Goal: Information Seeking & Learning: Learn about a topic

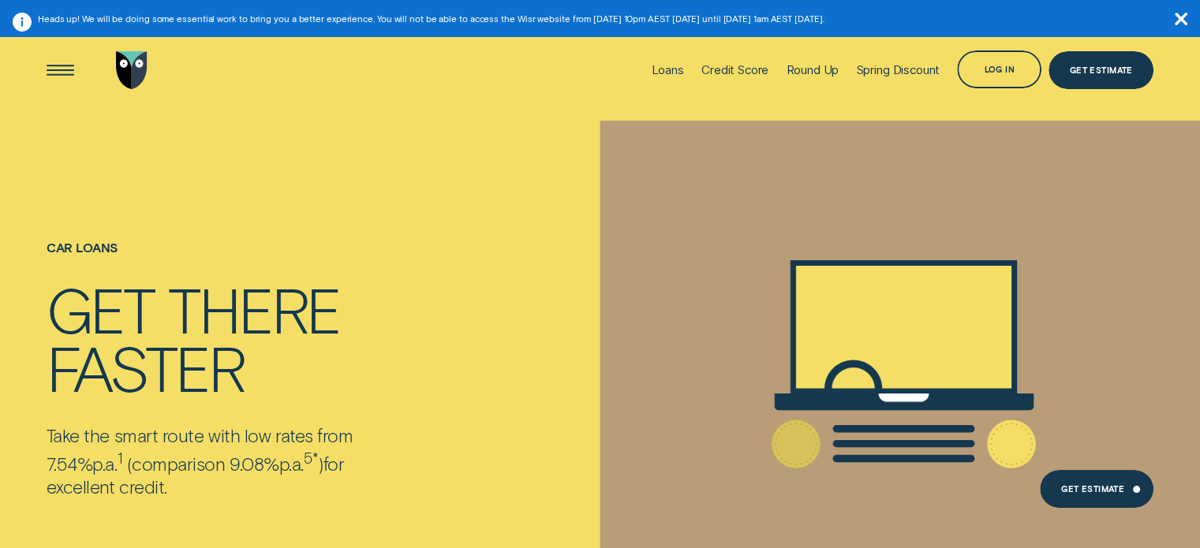
click at [1176, 15] on icon "button" at bounding box center [1181, 19] width 13 height 13
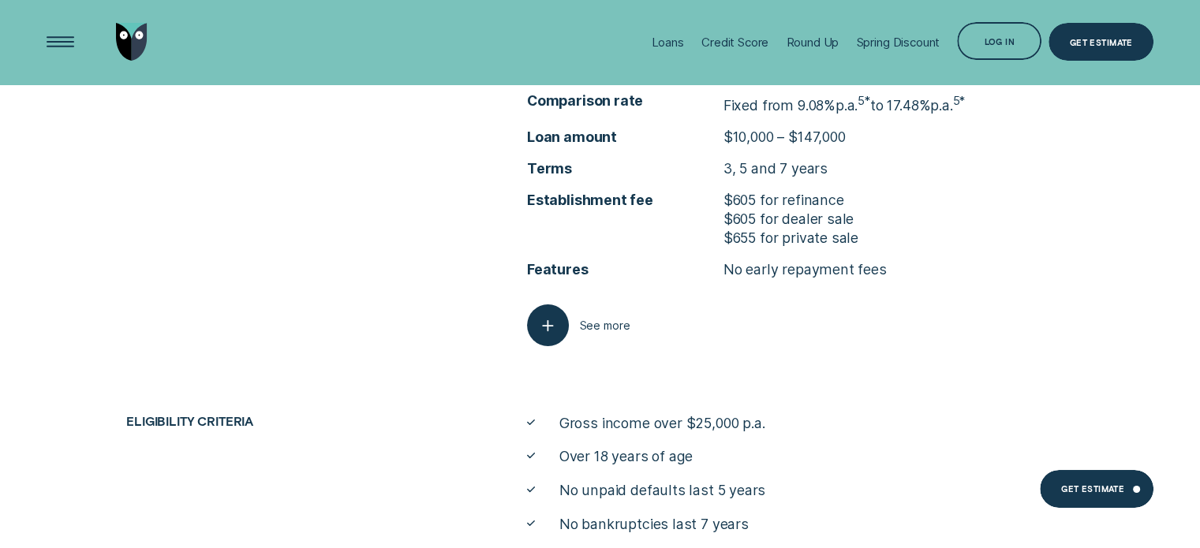
scroll to position [5788, 0]
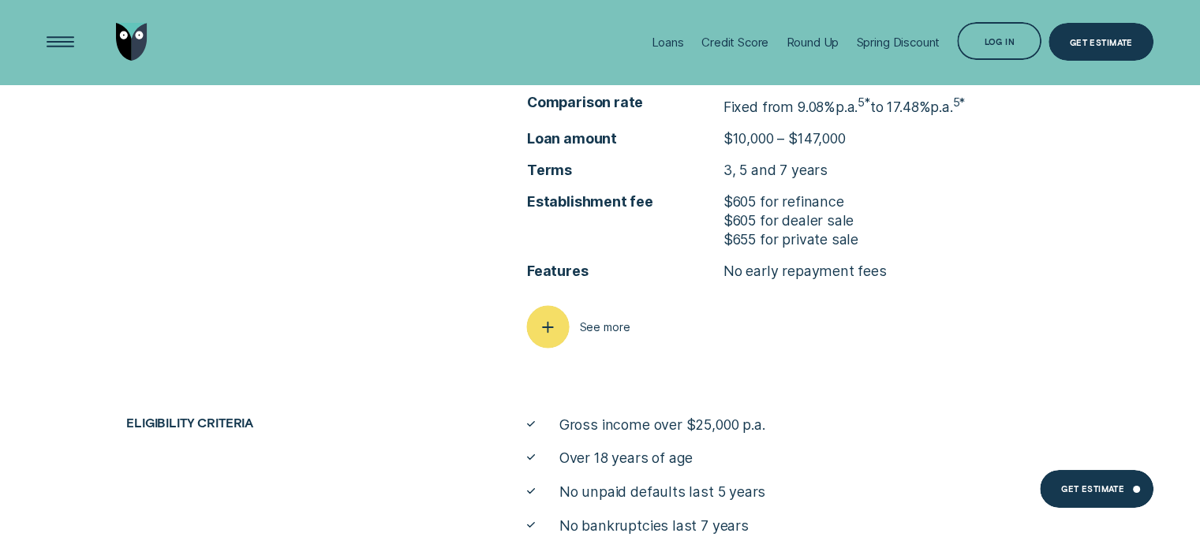
click at [551, 309] on div "button" at bounding box center [547, 327] width 43 height 43
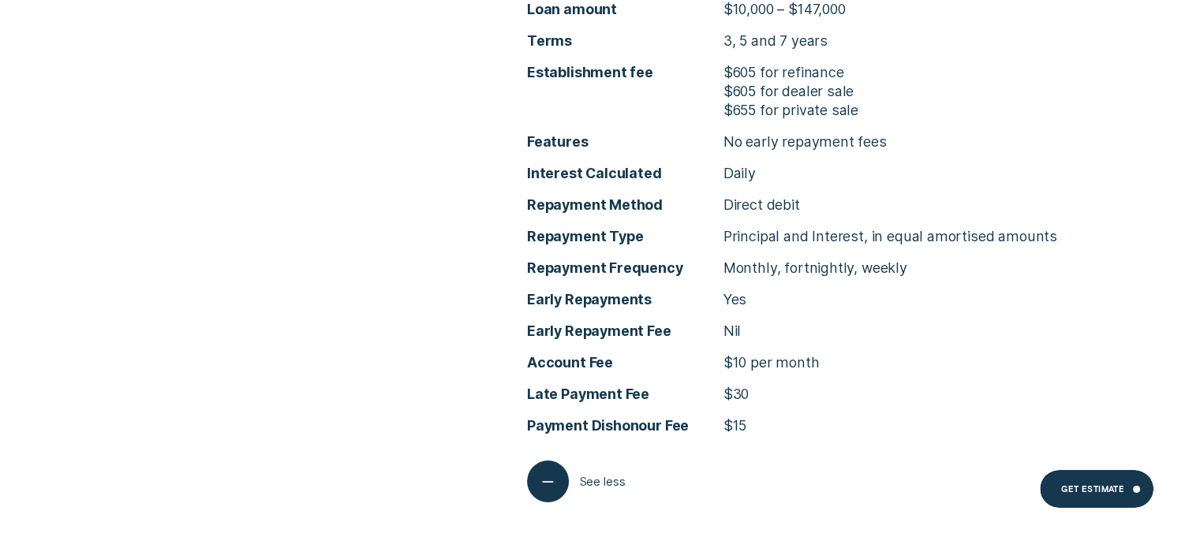
scroll to position [5946, 0]
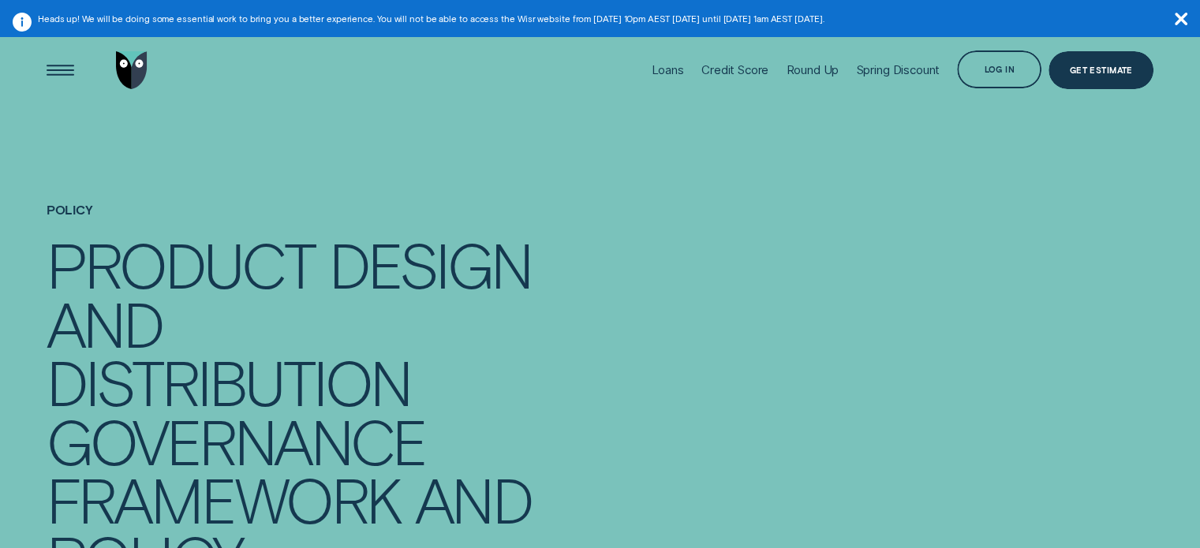
click at [1179, 19] on icon "button" at bounding box center [1181, 19] width 13 height 13
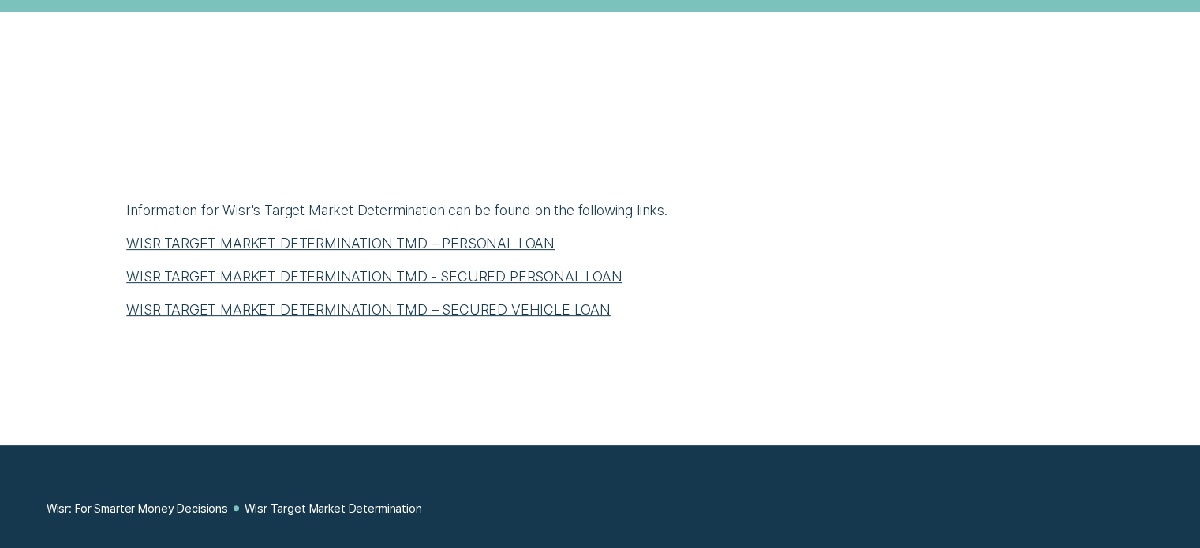
scroll to position [631, 0]
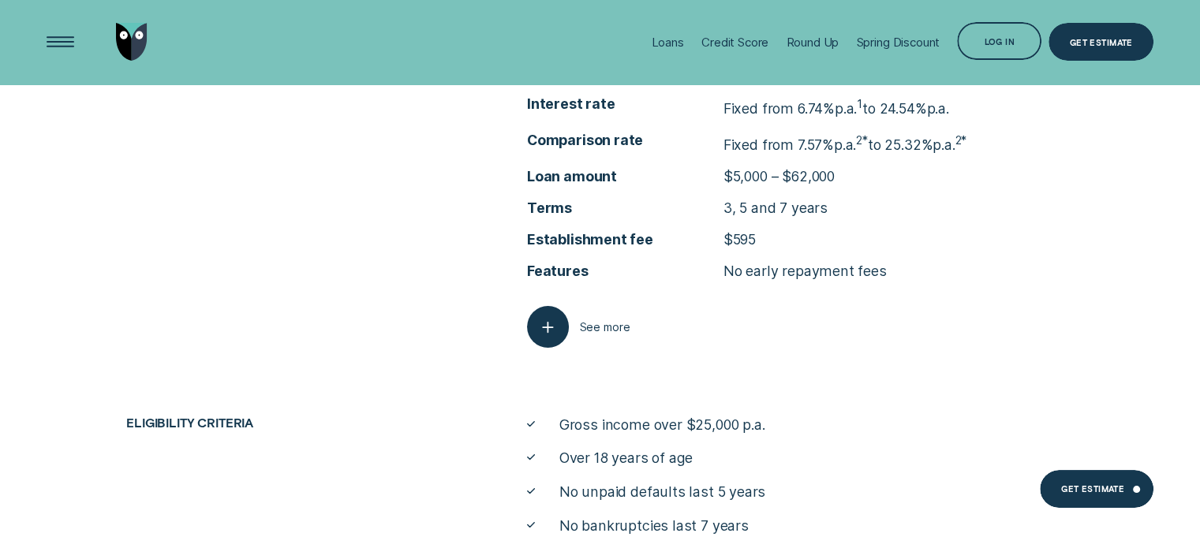
scroll to position [6171, 0]
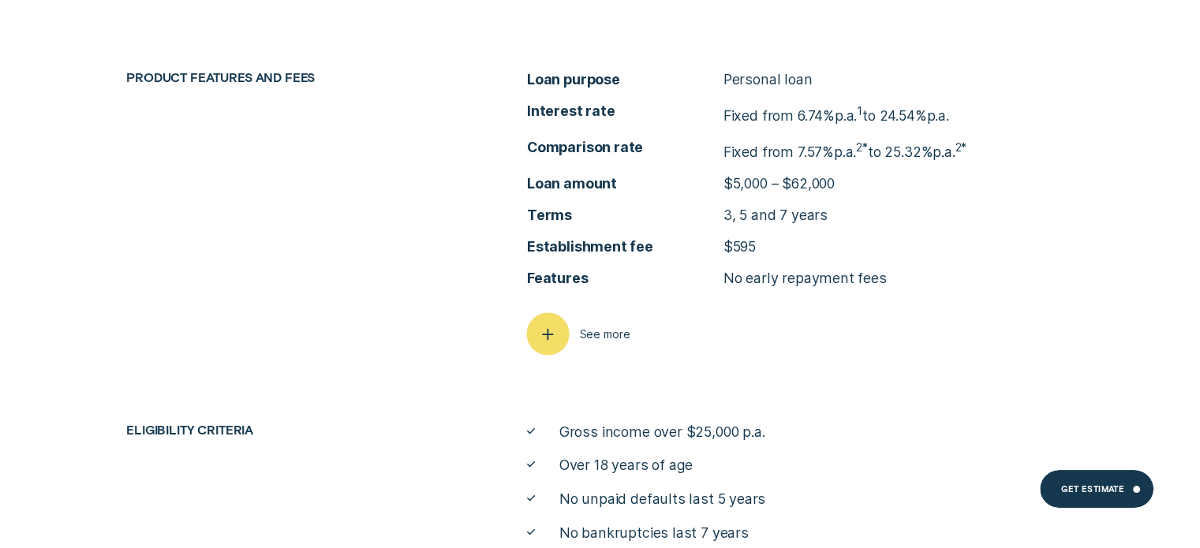
click at [560, 340] on div "button" at bounding box center [547, 333] width 43 height 43
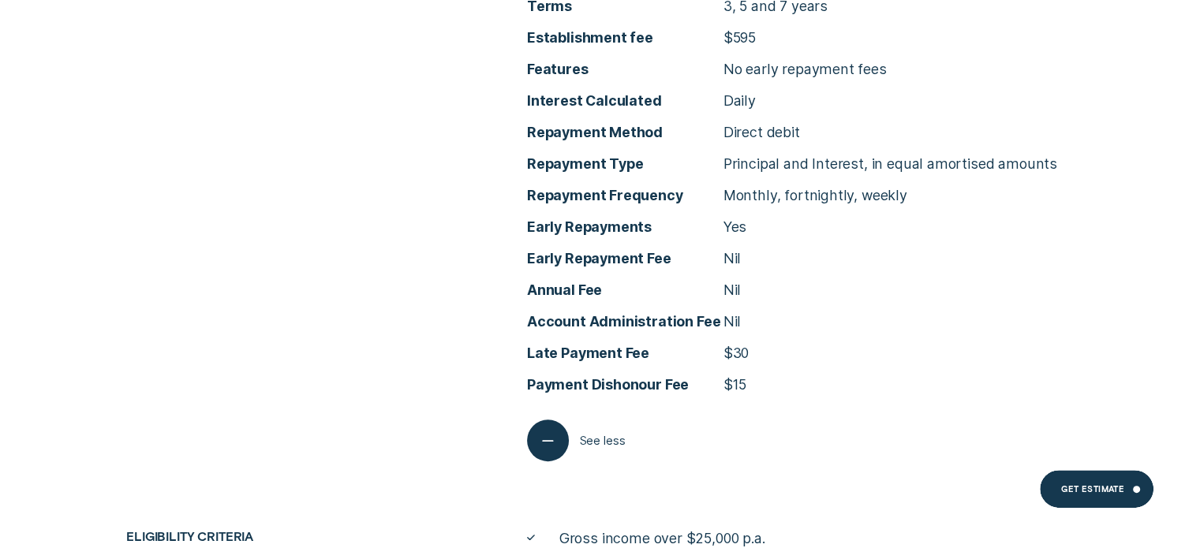
scroll to position [6408, 0]
